Goal: Check status: Check status

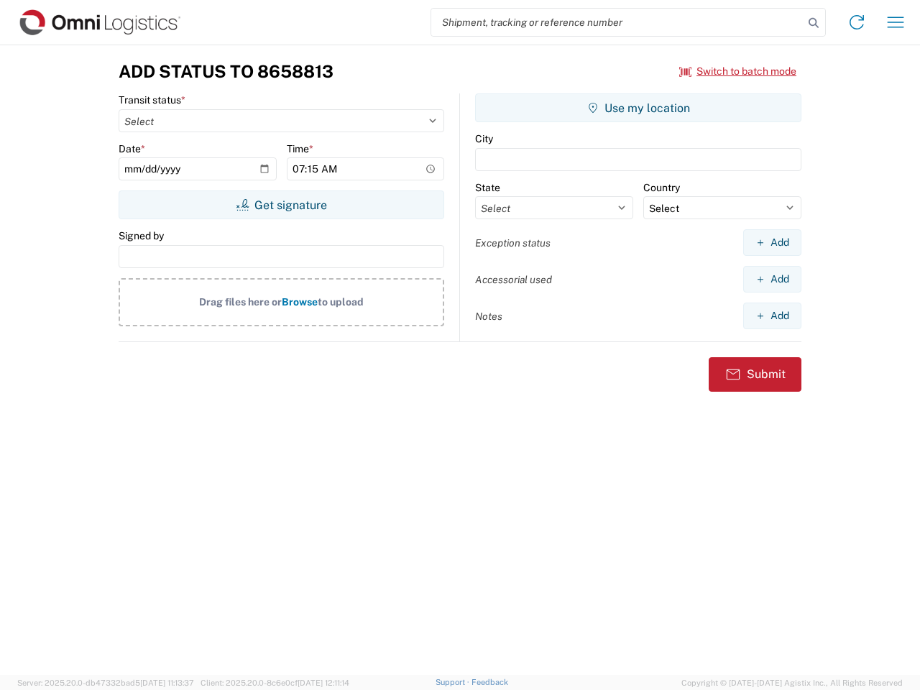
click at [618, 22] on input "search" at bounding box center [617, 22] width 372 height 27
click at [814, 23] on icon at bounding box center [814, 23] width 20 height 20
click at [857, 22] on icon at bounding box center [857, 22] width 23 height 23
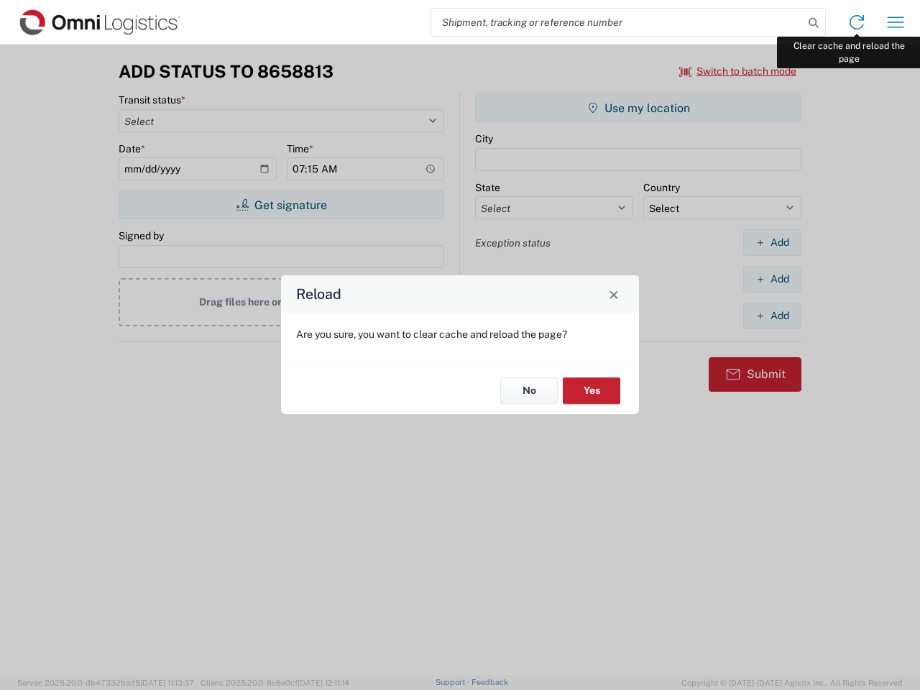
click at [896, 22] on div "Reload Are you sure, you want to clear cache and reload the page? No Yes" at bounding box center [460, 345] width 920 height 690
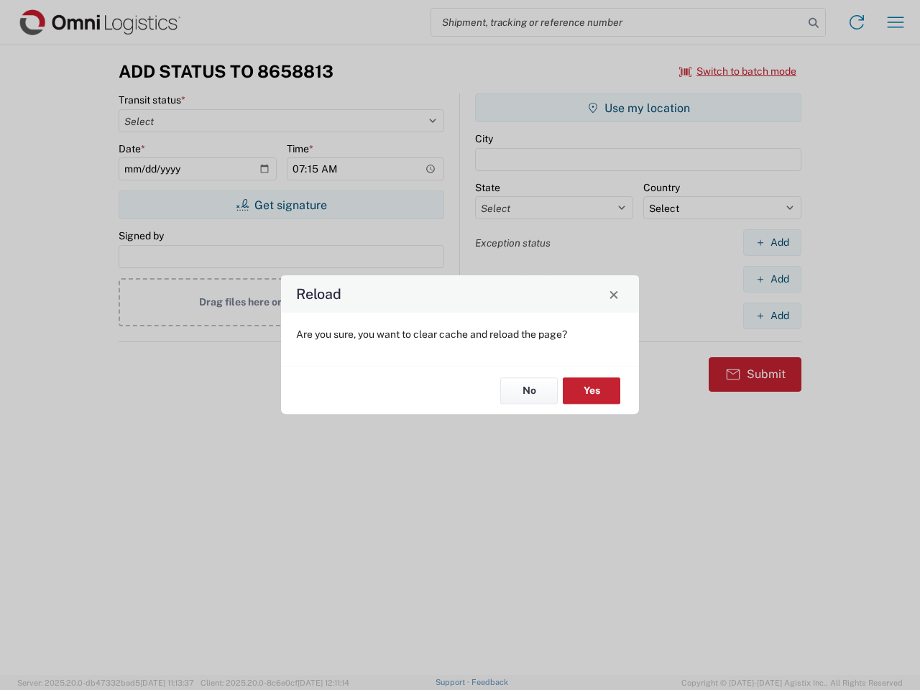
click at [739, 71] on div "Reload Are you sure, you want to clear cache and reload the page? No Yes" at bounding box center [460, 345] width 920 height 690
click at [281, 205] on div "Reload Are you sure, you want to clear cache and reload the page? No Yes" at bounding box center [460, 345] width 920 height 690
click at [639, 108] on div "Reload Are you sure, you want to clear cache and reload the page? No Yes" at bounding box center [460, 345] width 920 height 690
click at [772, 242] on div "Reload Are you sure, you want to clear cache and reload the page? No Yes" at bounding box center [460, 345] width 920 height 690
click at [772, 279] on div "Reload Are you sure, you want to clear cache and reload the page? No Yes" at bounding box center [460, 345] width 920 height 690
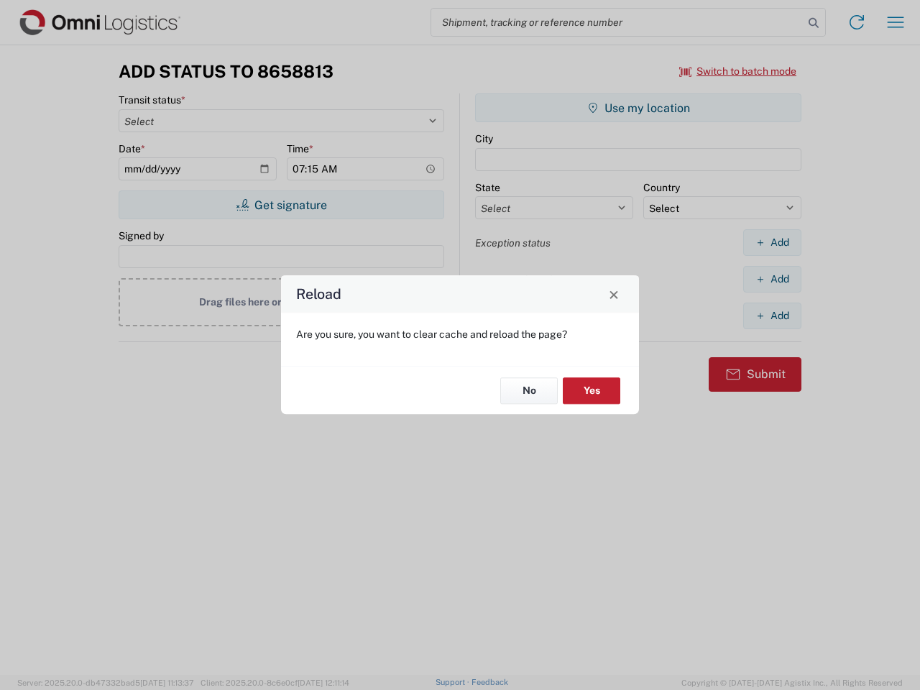
click at [772, 316] on div "Reload Are you sure, you want to clear cache and reload the page? No Yes" at bounding box center [460, 345] width 920 height 690
